Goal: Task Accomplishment & Management: Use online tool/utility

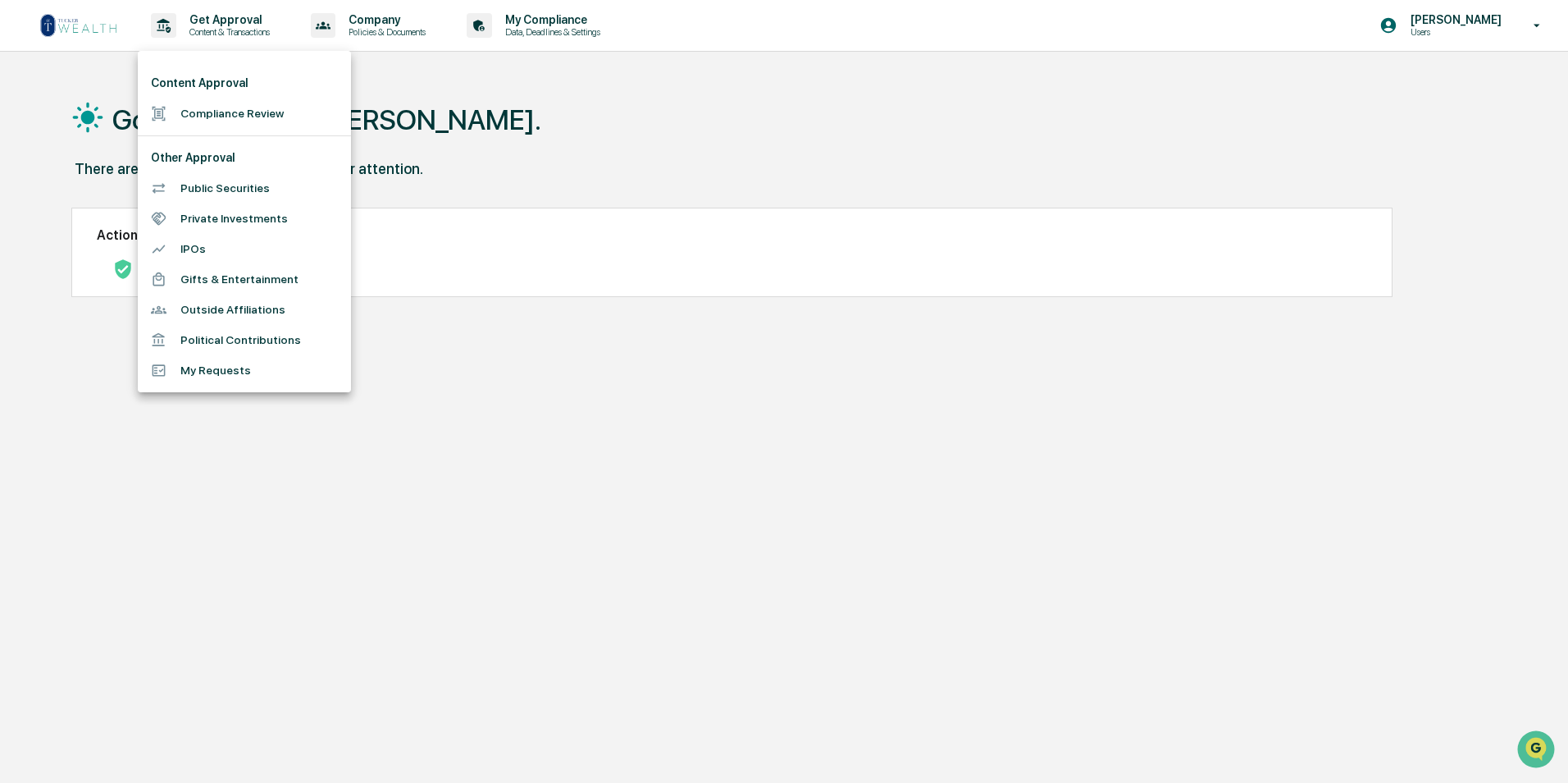
click at [405, 453] on div at bounding box center [784, 392] width 1568 height 783
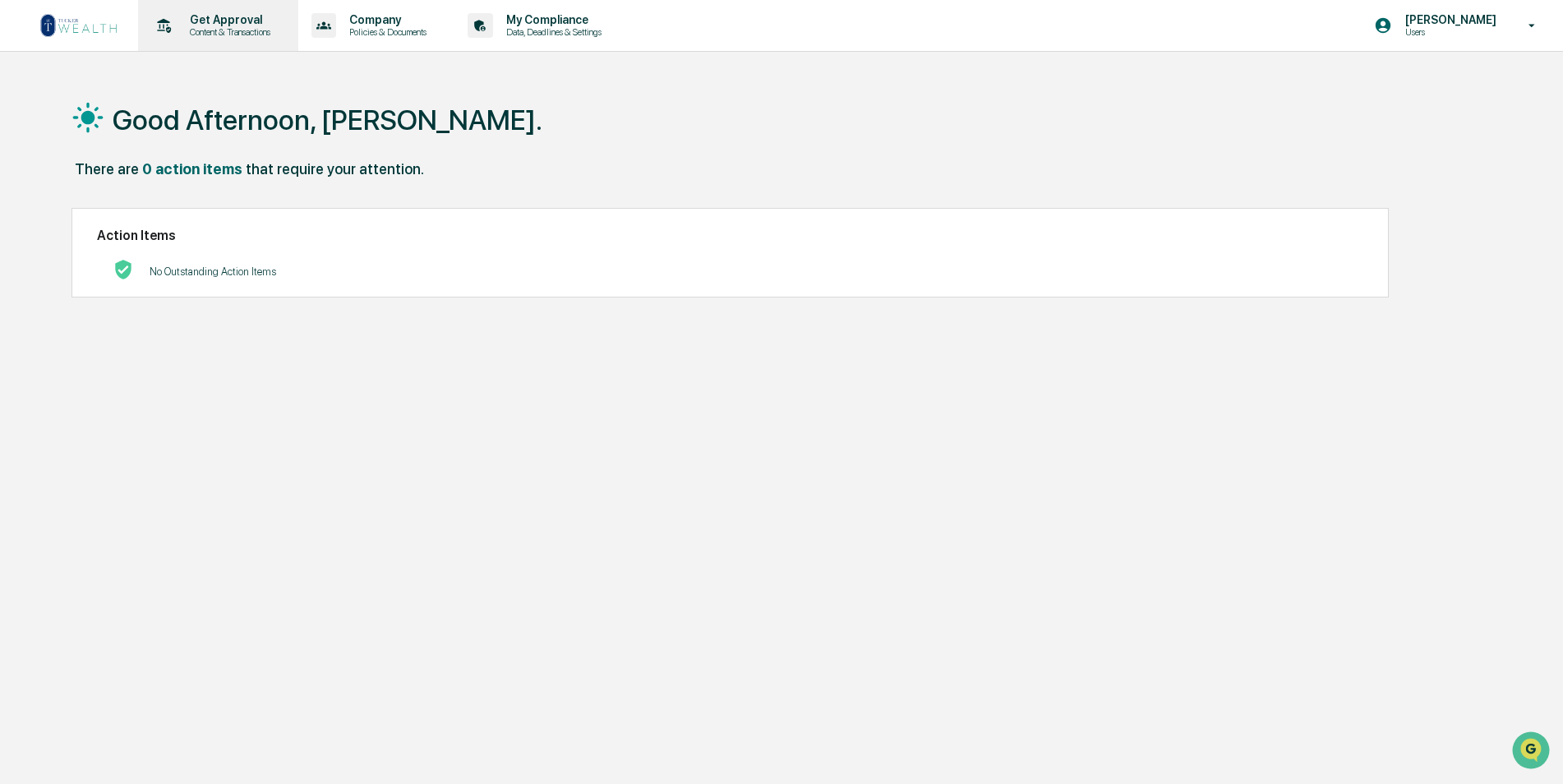
click at [235, 38] on div "Get Approval Content & Transactions" at bounding box center [216, 26] width 144 height 51
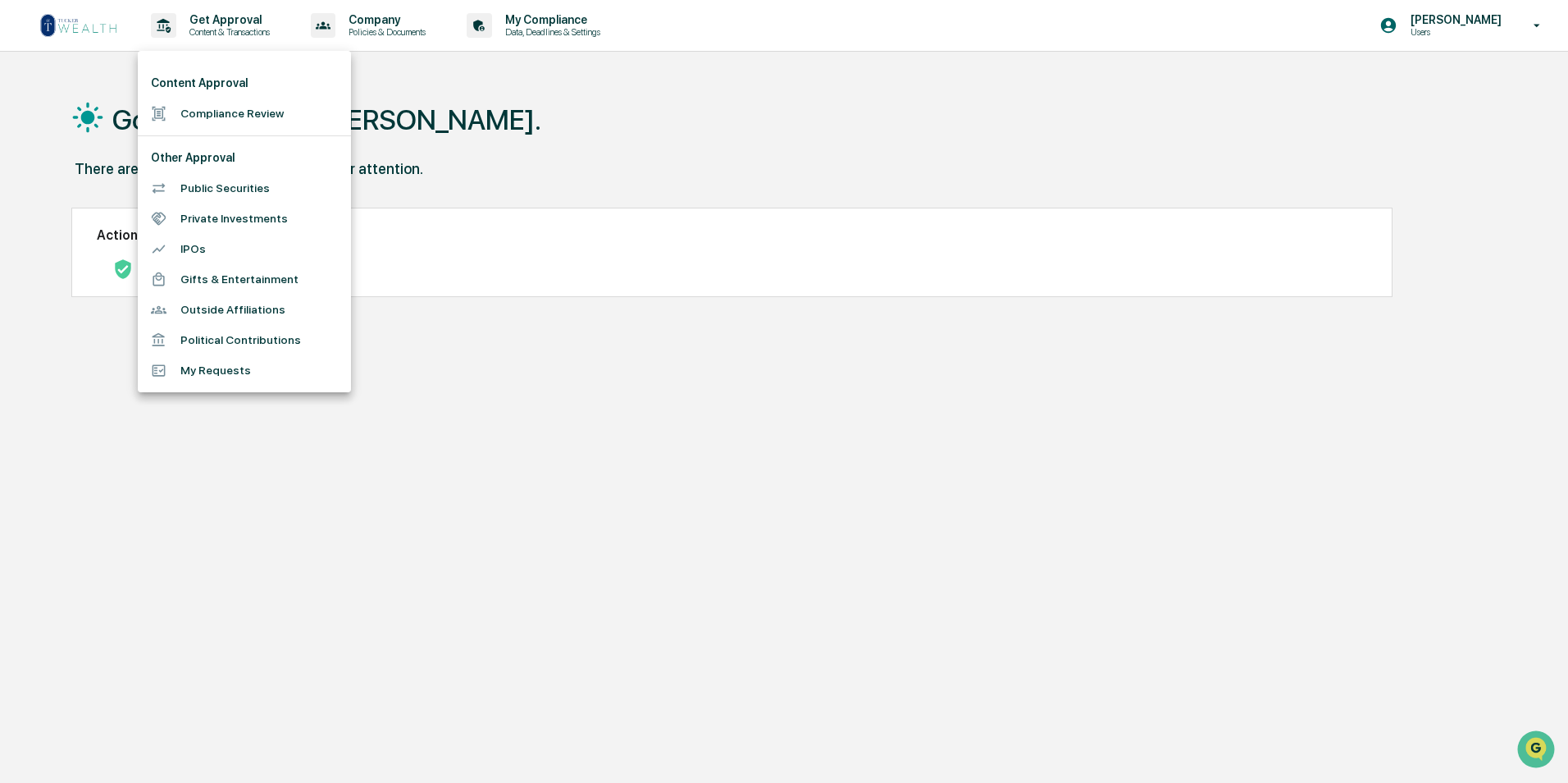
click at [236, 109] on li "Compliance Review" at bounding box center [244, 114] width 213 height 30
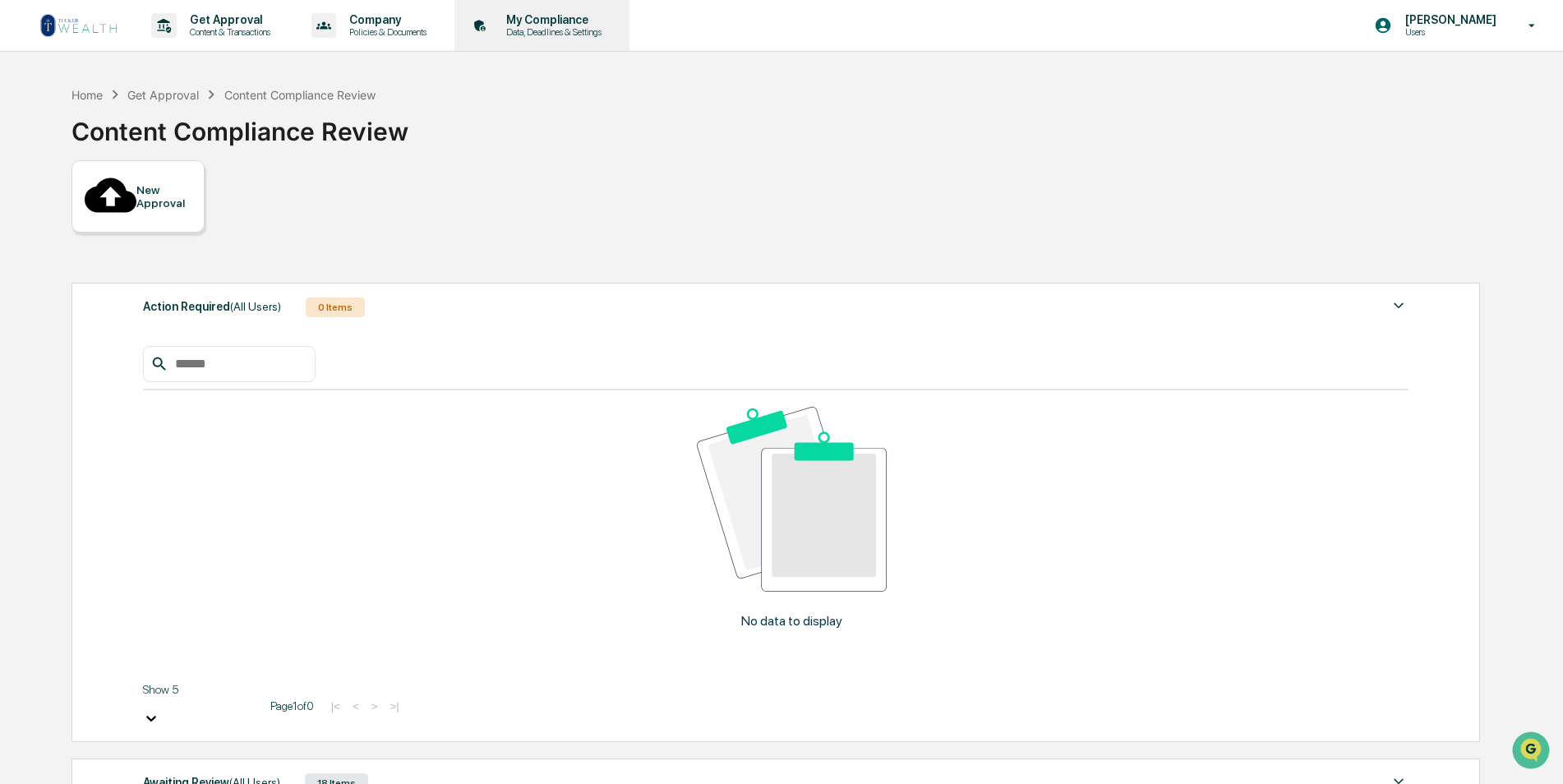
click at [605, 30] on p "Data, Deadlines & Settings" at bounding box center [551, 32] width 117 height 11
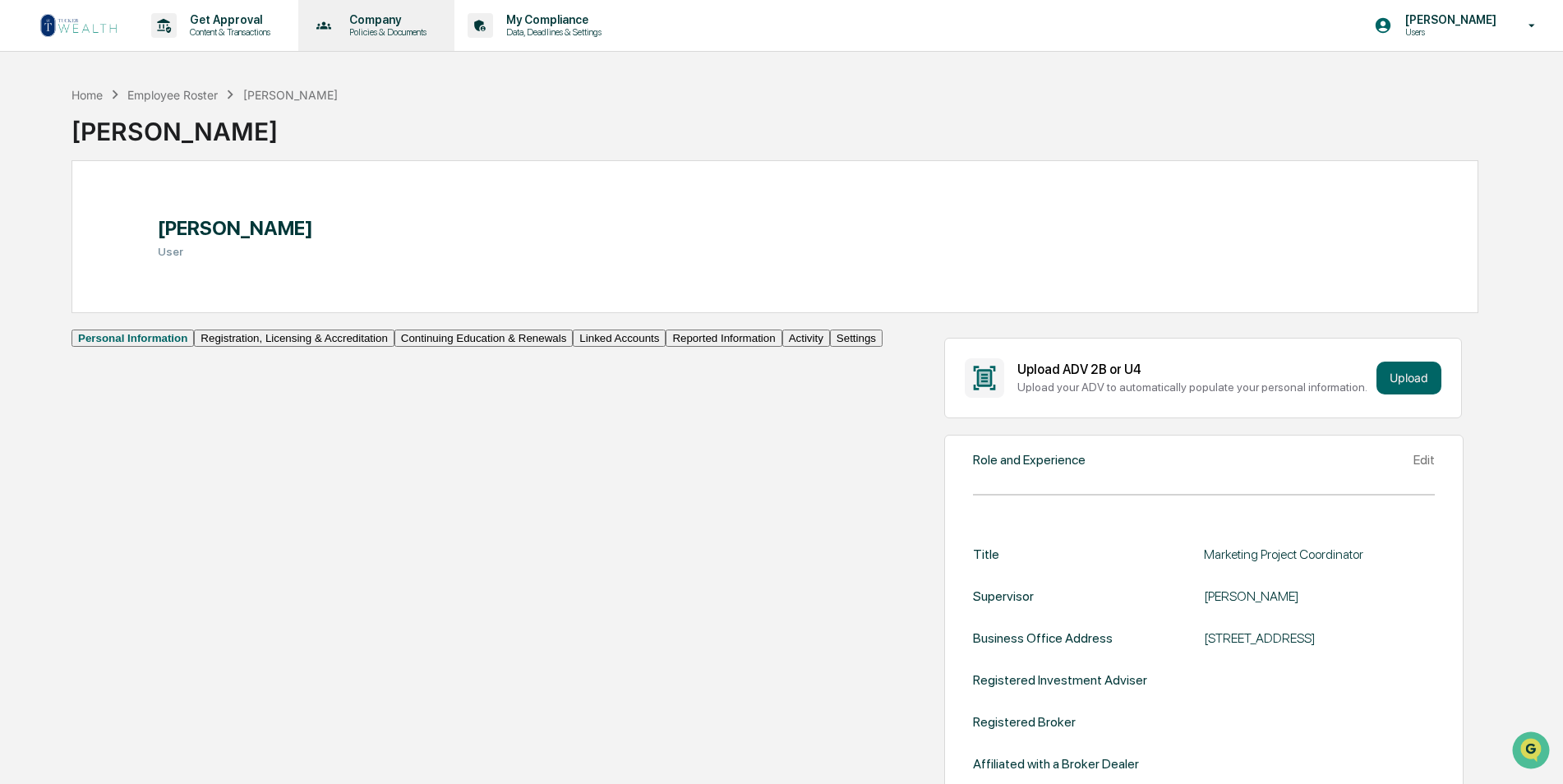
click at [332, 29] on icon at bounding box center [324, 25] width 16 height 7
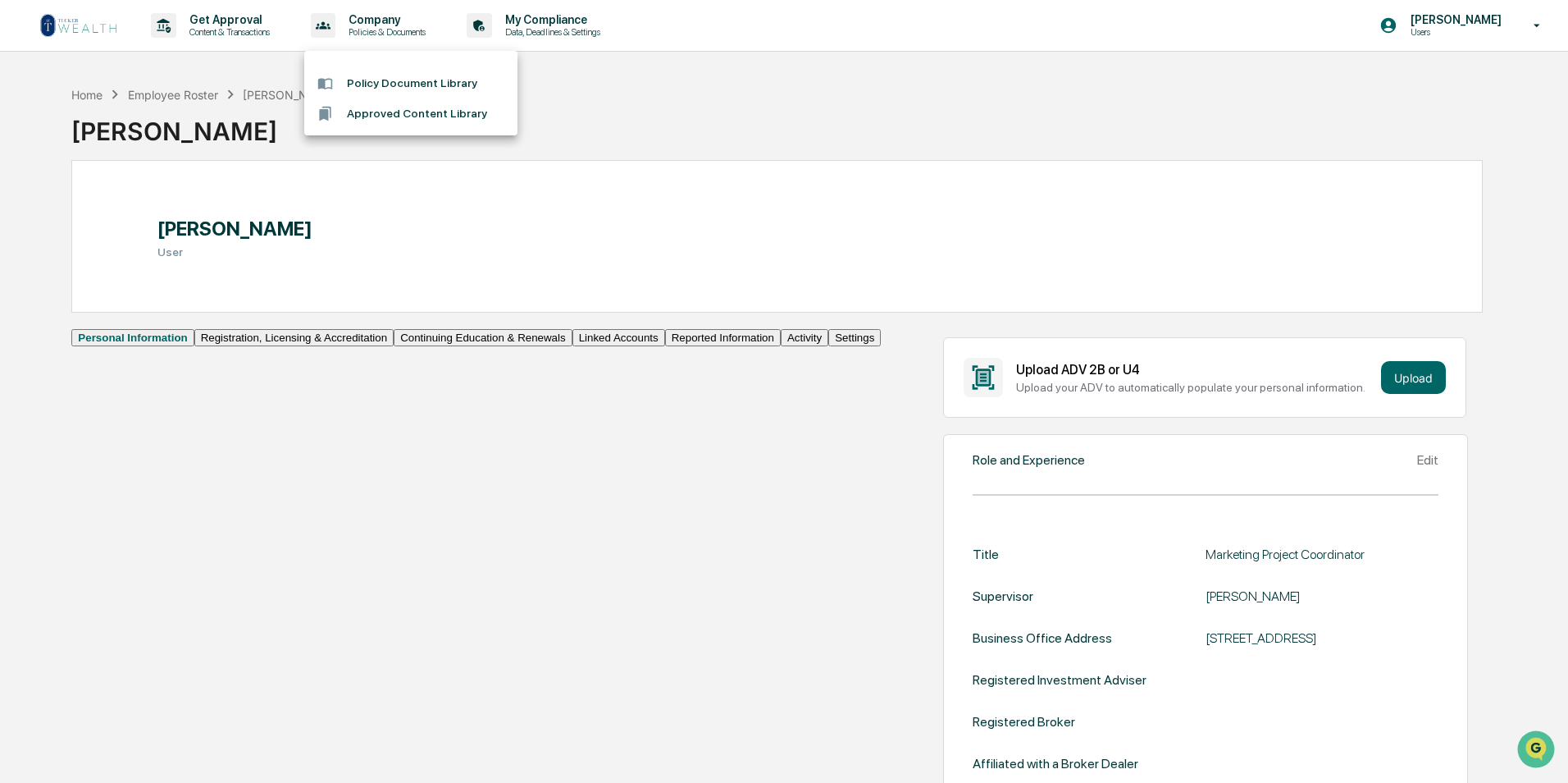
click at [249, 18] on div at bounding box center [784, 392] width 1568 height 783
click at [249, 18] on p "Get Approval" at bounding box center [227, 19] width 101 height 13
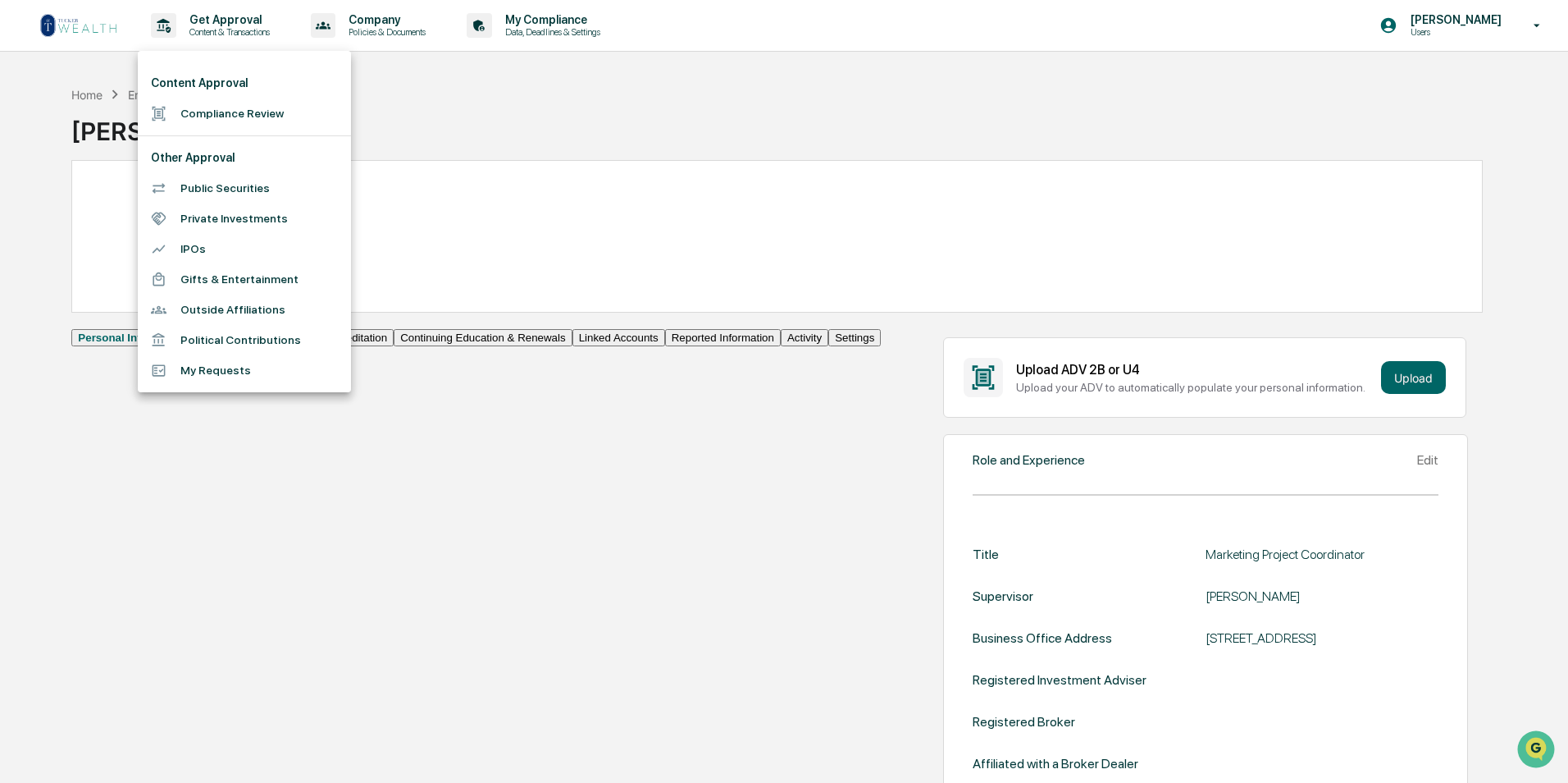
click at [289, 684] on div at bounding box center [784, 392] width 1568 height 783
